Goal: Navigation & Orientation: Understand site structure

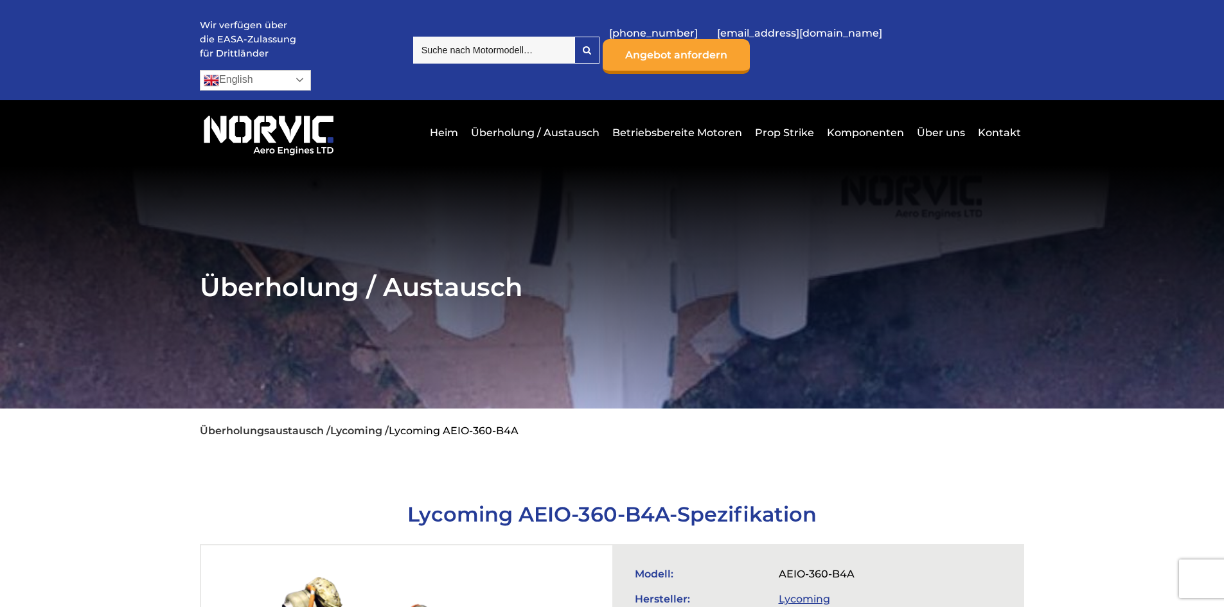
click at [311, 70] on link "English" at bounding box center [255, 80] width 111 height 21
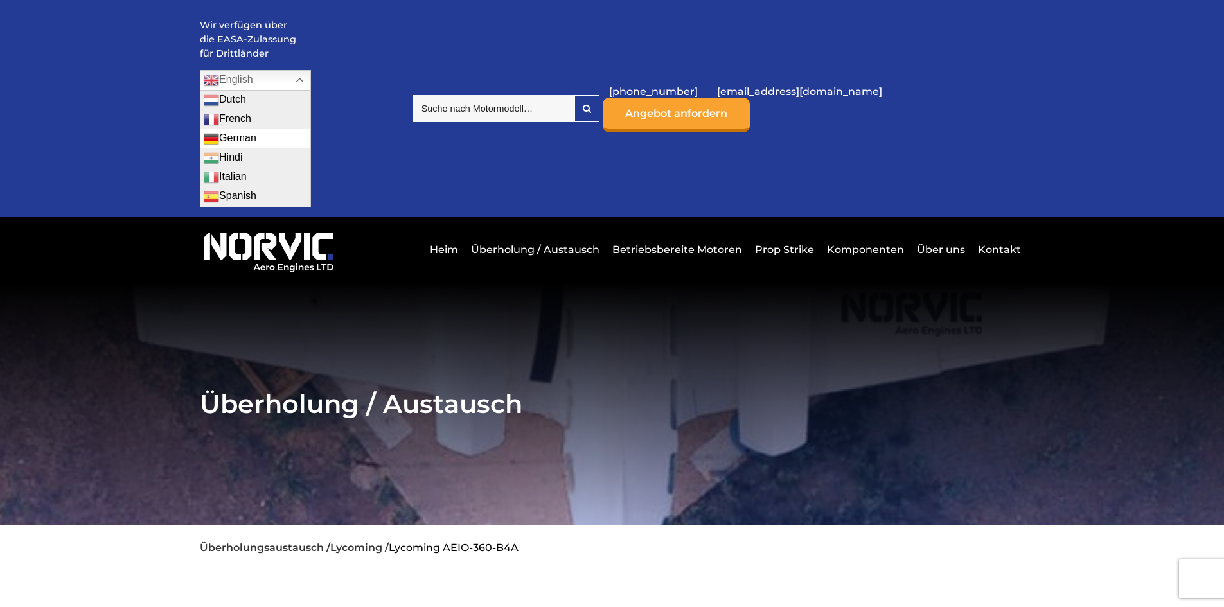
click at [310, 129] on link "German" at bounding box center [256, 138] width 110 height 19
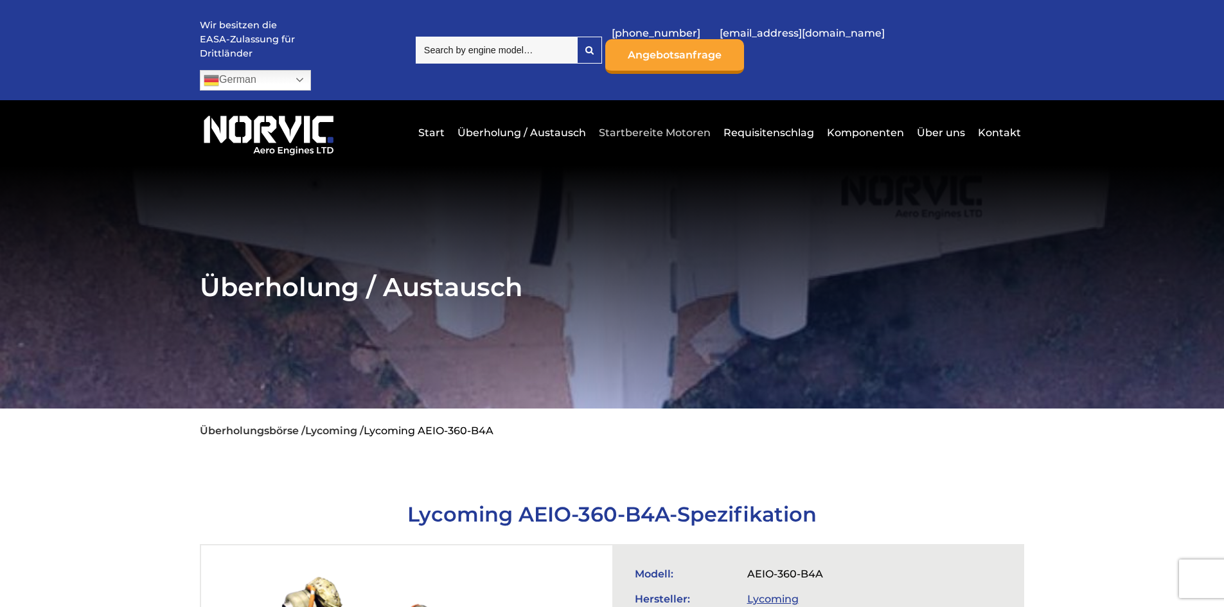
click at [658, 117] on link "Startbereite Motoren" at bounding box center [655, 132] width 118 height 31
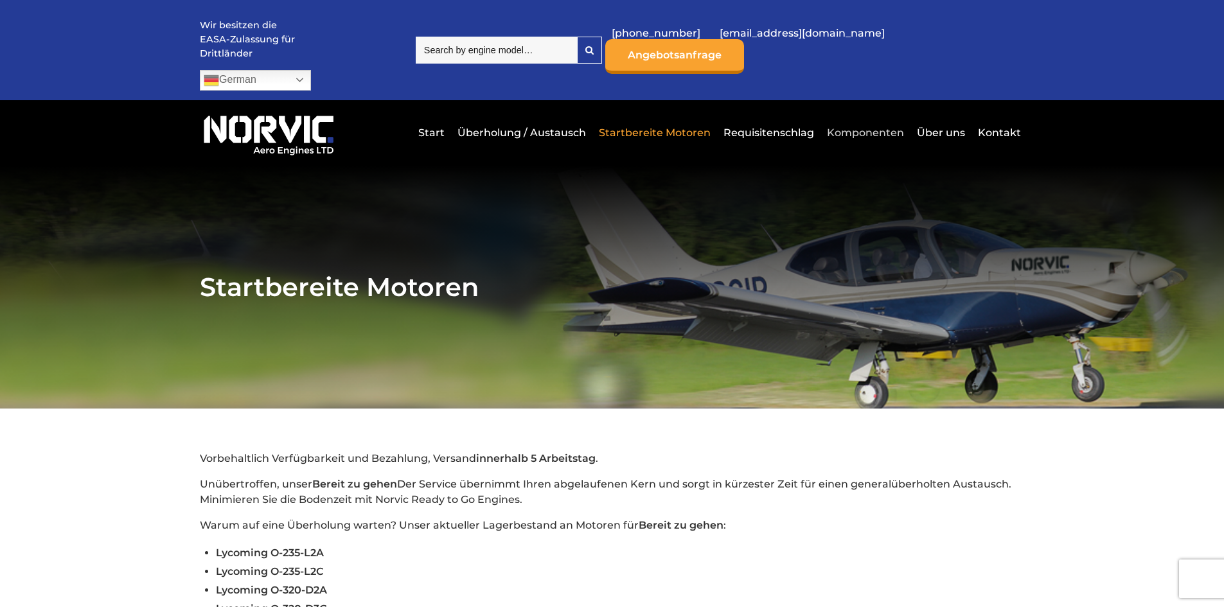
click at [857, 117] on link "Komponenten" at bounding box center [866, 132] width 84 height 31
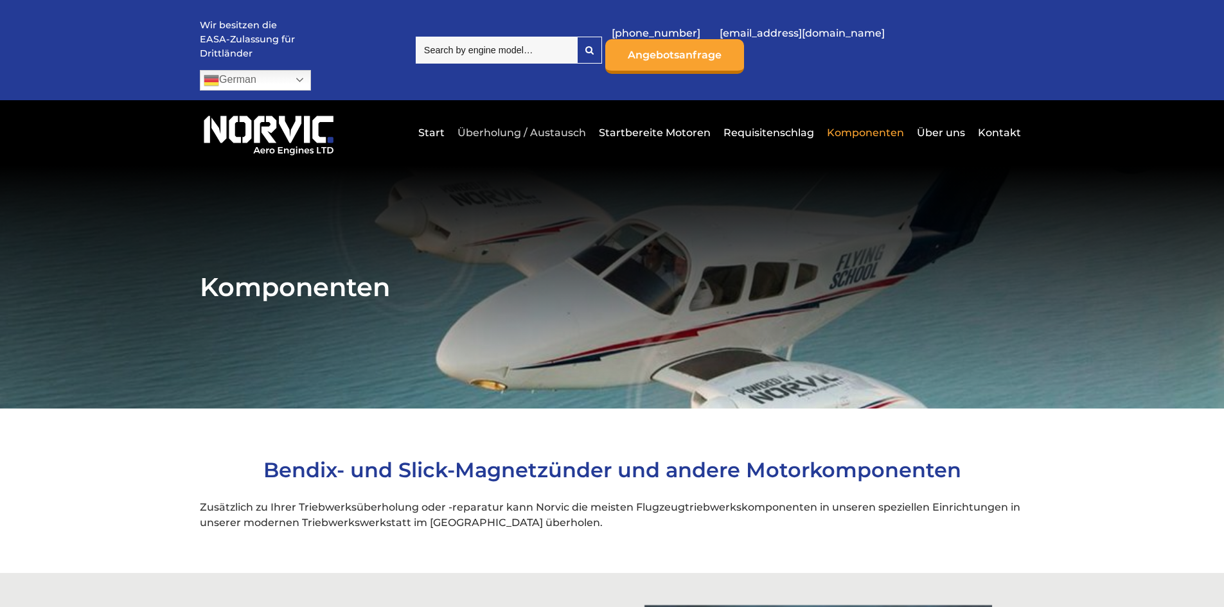
click at [582, 117] on link "Überholung / Austausch" at bounding box center [521, 132] width 135 height 31
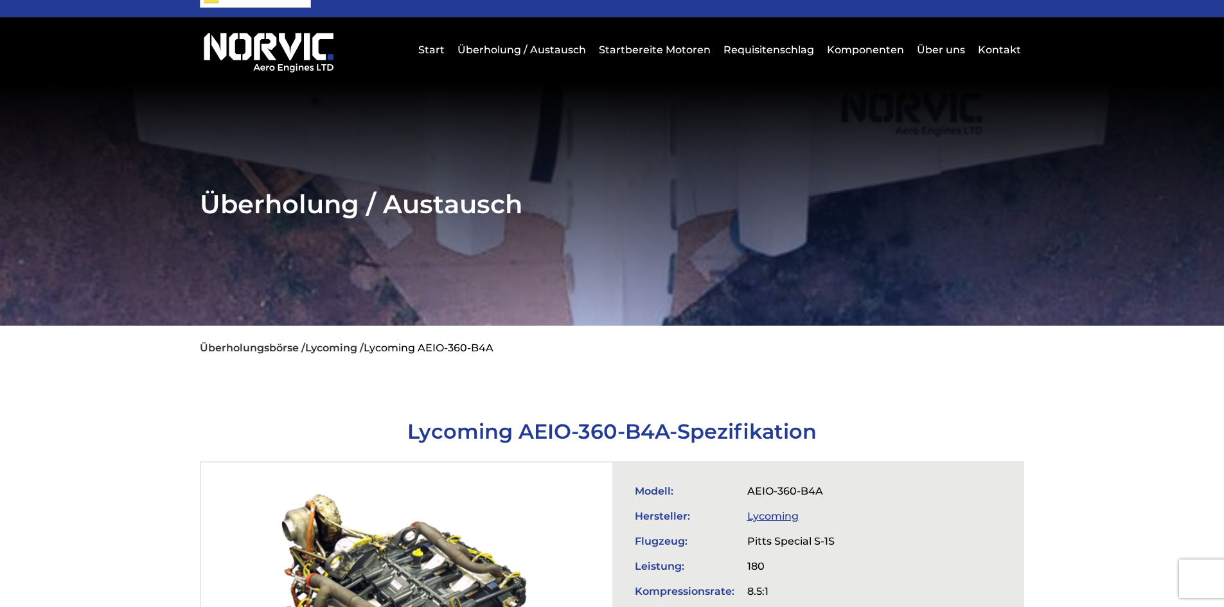
scroll to position [257, 0]
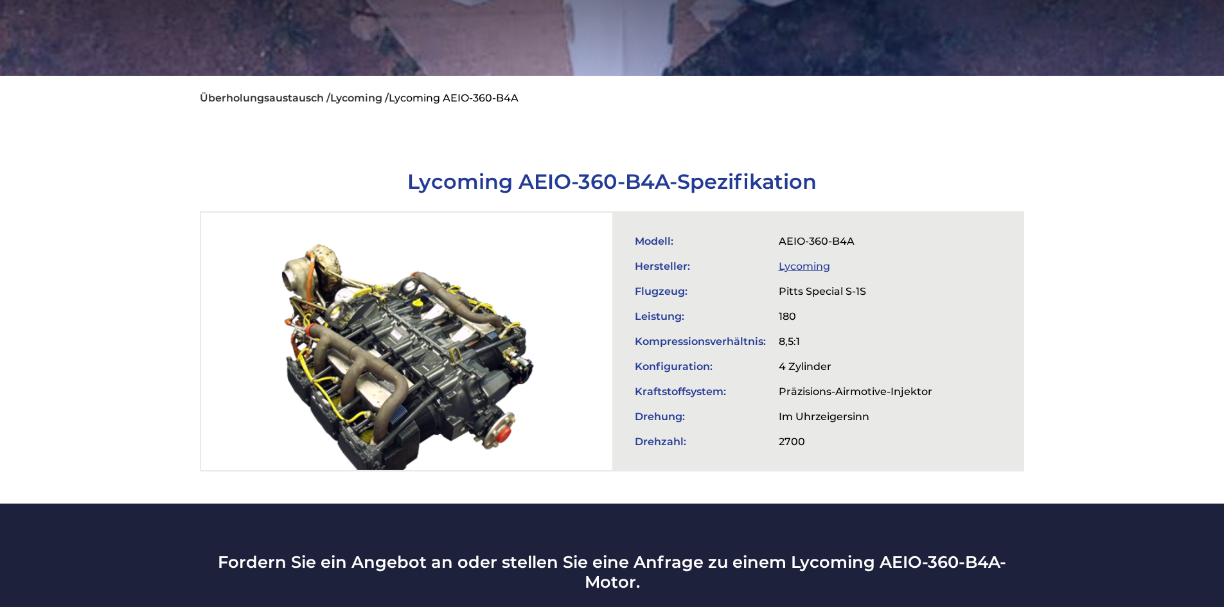
scroll to position [129, 0]
